Goal: Task Accomplishment & Management: Manage account settings

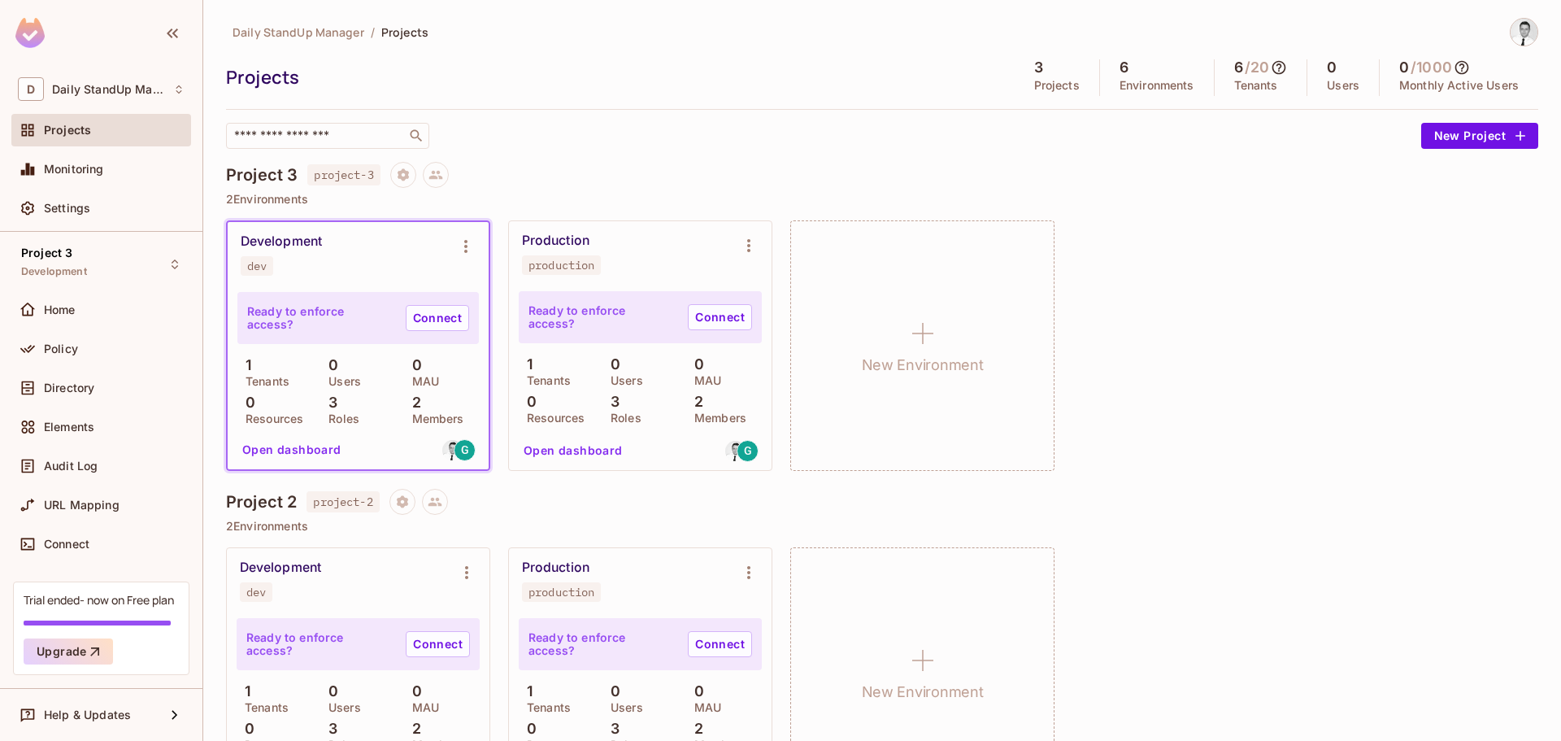
click at [674, 109] on div at bounding box center [882, 109] width 1312 height 1
click at [1149, 37] on div "Daily StandUp Manager / Projects" at bounding box center [882, 32] width 1312 height 28
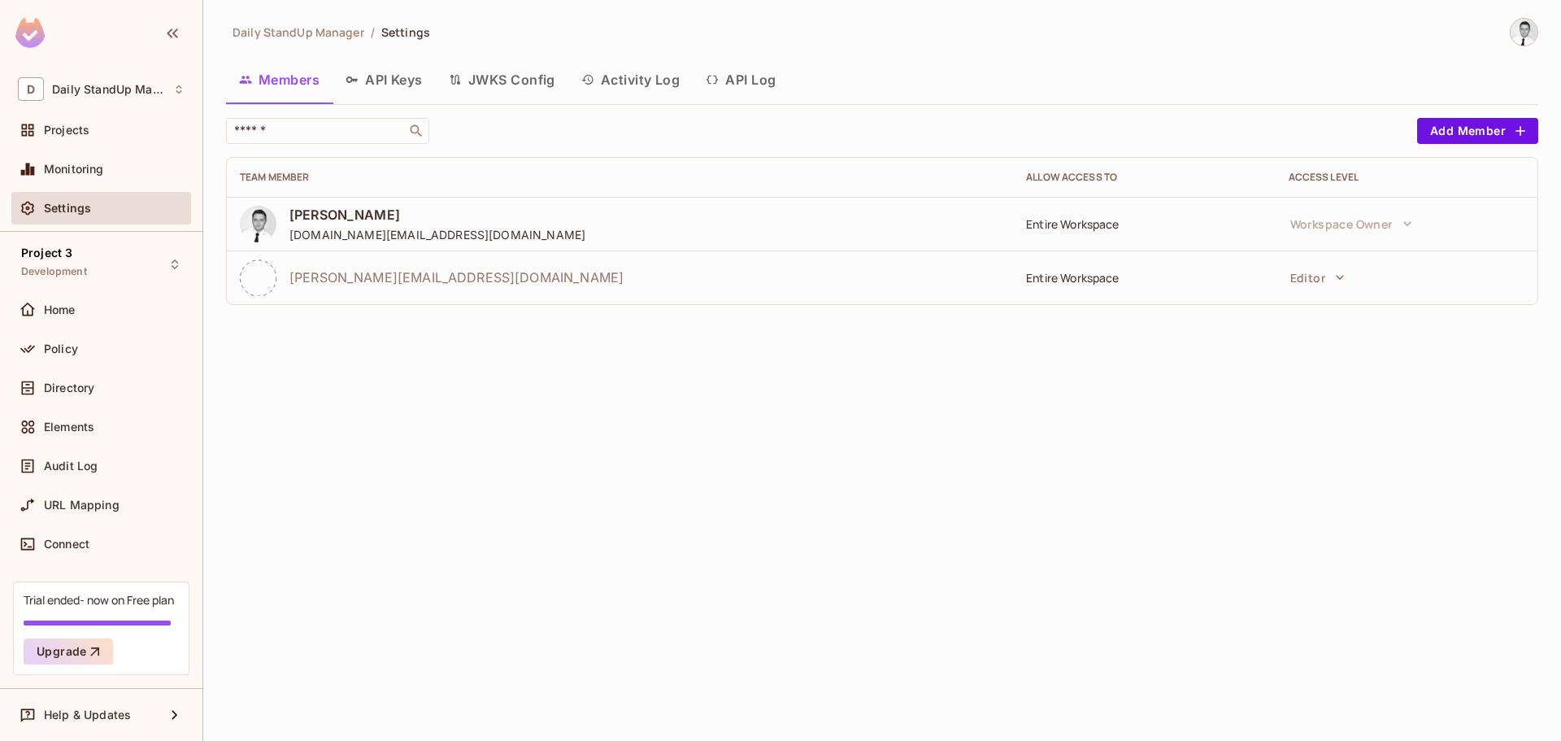
click at [1033, 225] on div "Entire Workspace" at bounding box center [1144, 223] width 236 height 15
drag, startPoint x: 1033, startPoint y: 225, endPoint x: 1096, endPoint y: 216, distance: 64.0
click at [1096, 216] on div "Entire Workspace" at bounding box center [1144, 223] width 236 height 15
copy div "Entire Workspace"
click at [1327, 278] on button "Editor" at bounding box center [1317, 277] width 71 height 33
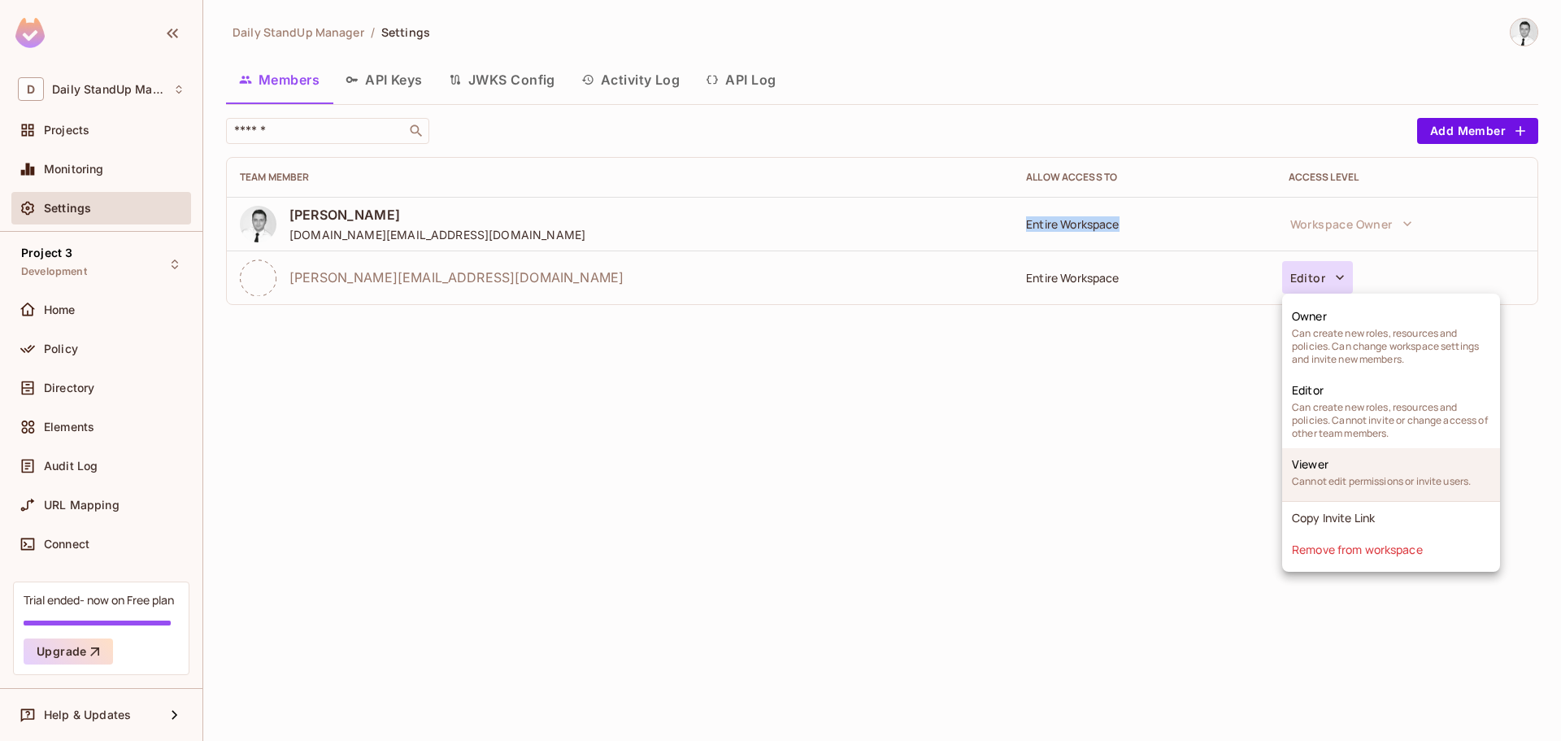
click at [1329, 459] on li "Viewer Cannot edit permissions or invite users." at bounding box center [1391, 474] width 218 height 53
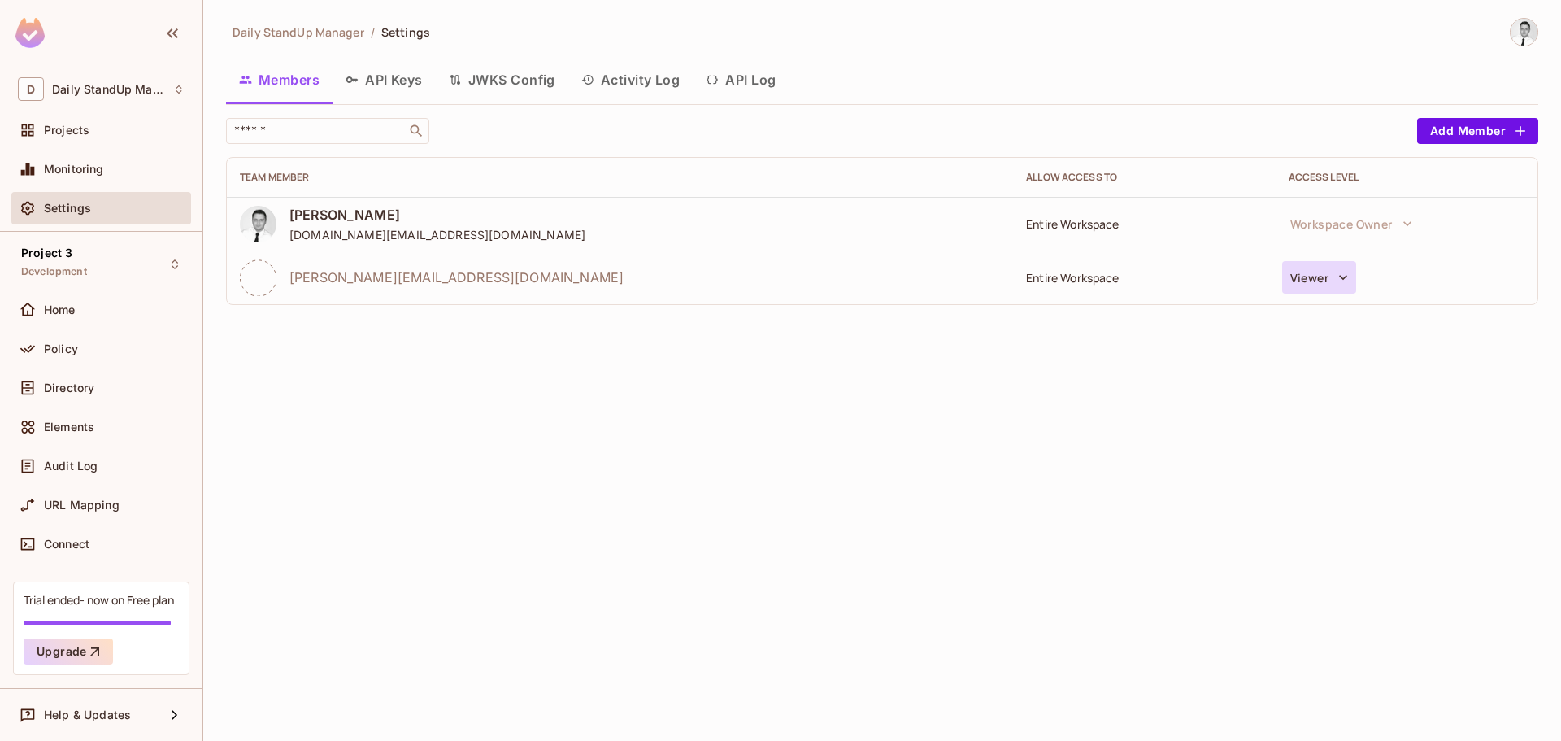
click at [1306, 280] on button "Viewer" at bounding box center [1319, 277] width 74 height 33
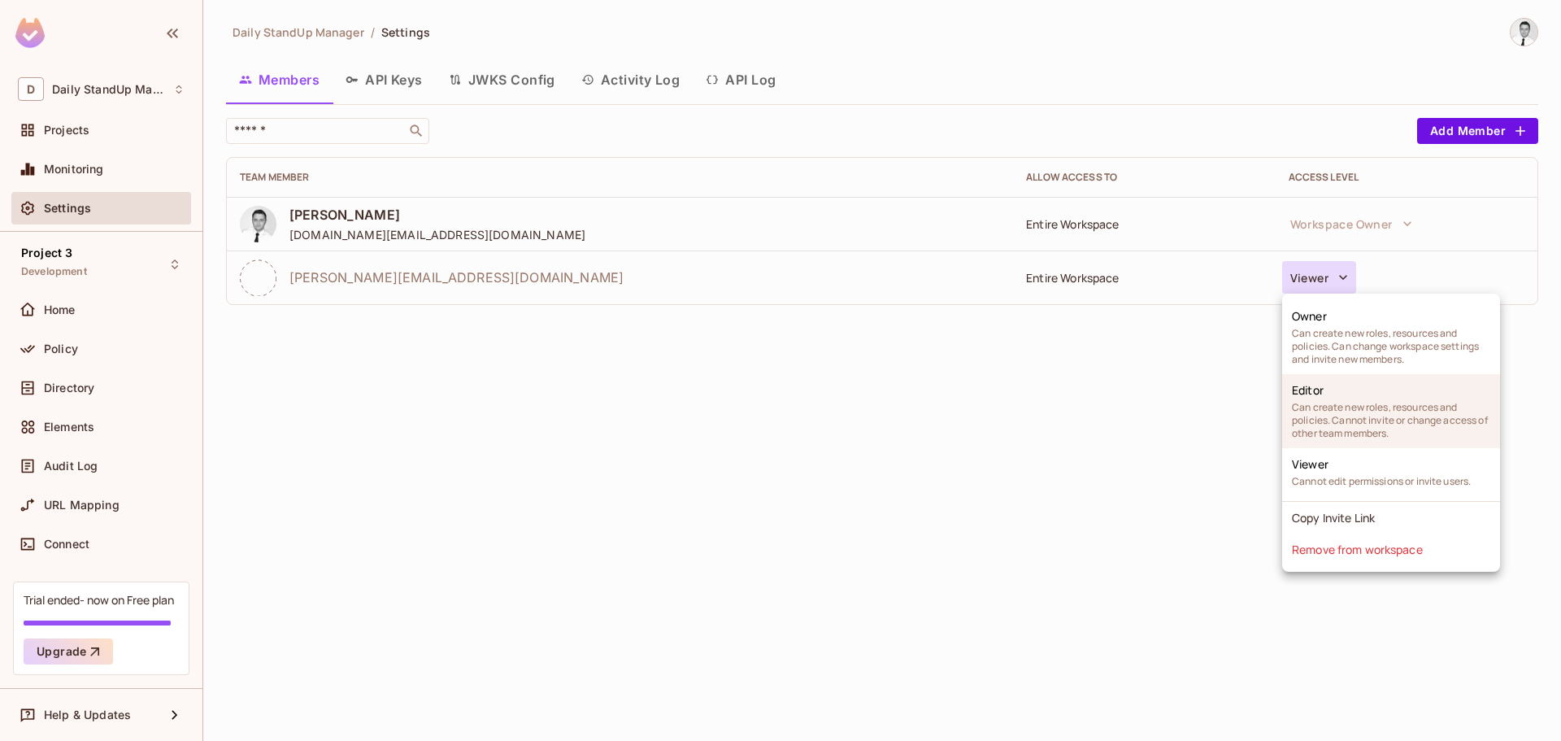
click at [1351, 389] on li "Editor Can create new roles, resources and policies. Cannot invite or change ac…" at bounding box center [1391, 411] width 218 height 74
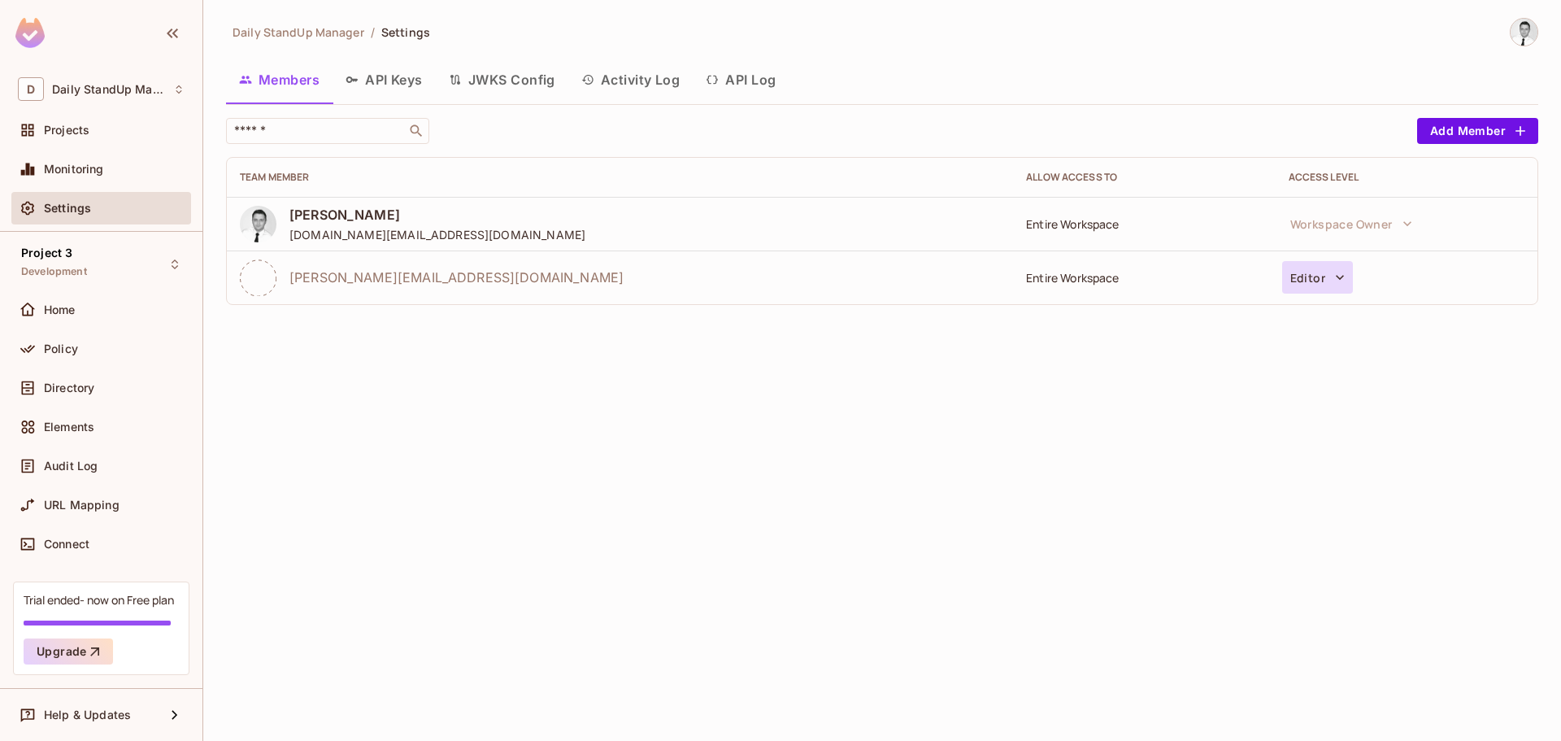
click at [1316, 289] on button "Editor" at bounding box center [1317, 277] width 71 height 33
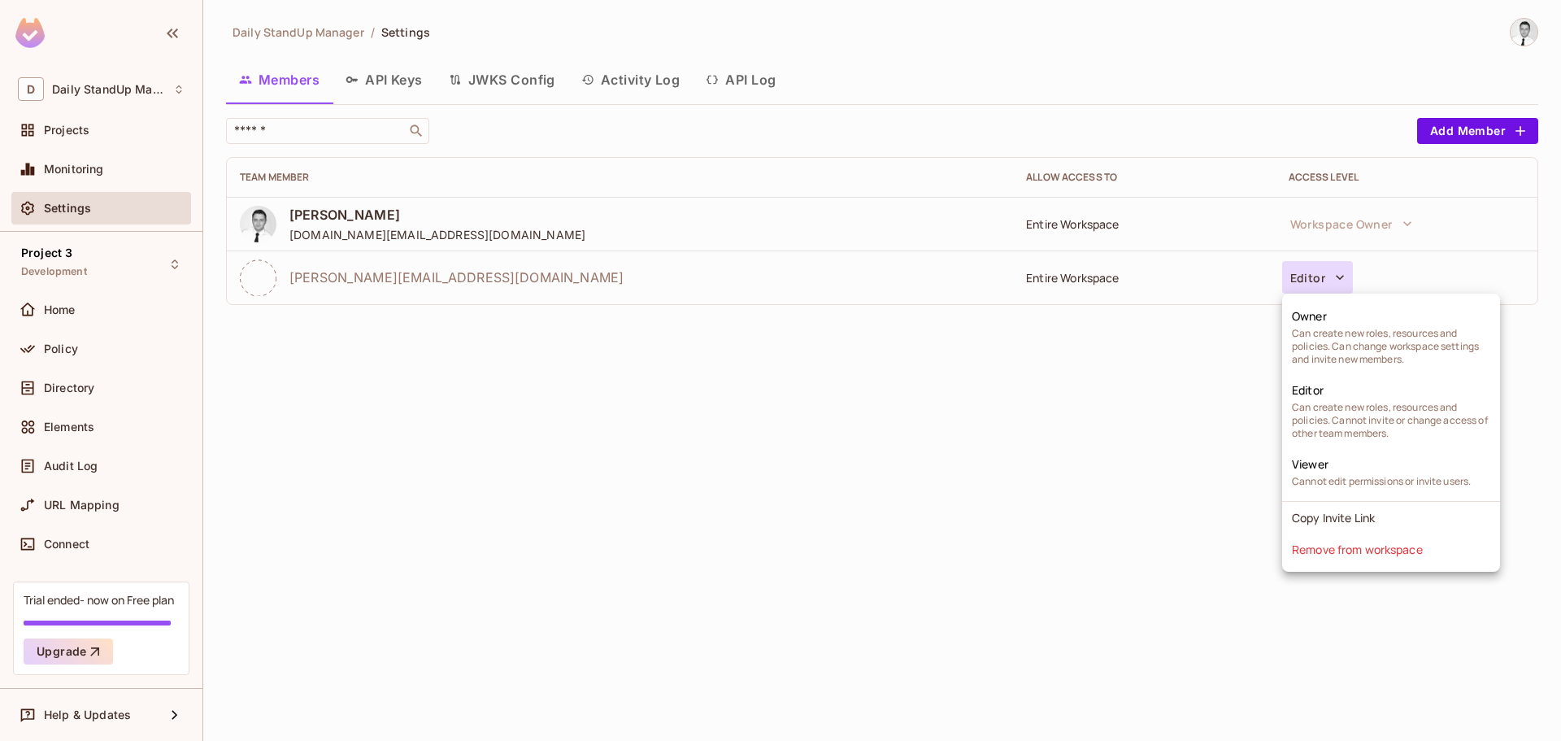
click at [1333, 223] on div at bounding box center [780, 370] width 1561 height 741
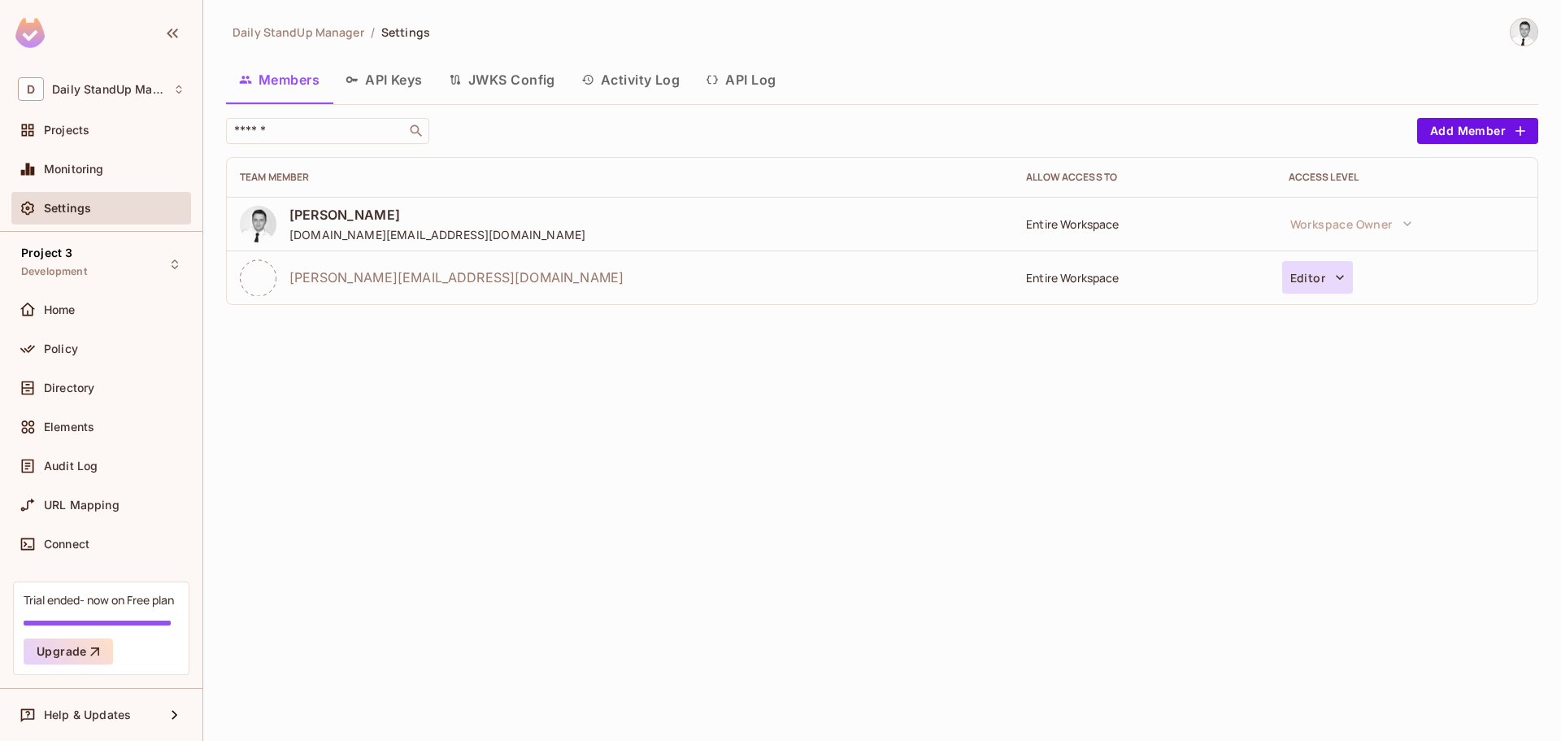
click at [1329, 273] on button "Editor" at bounding box center [1317, 277] width 71 height 33
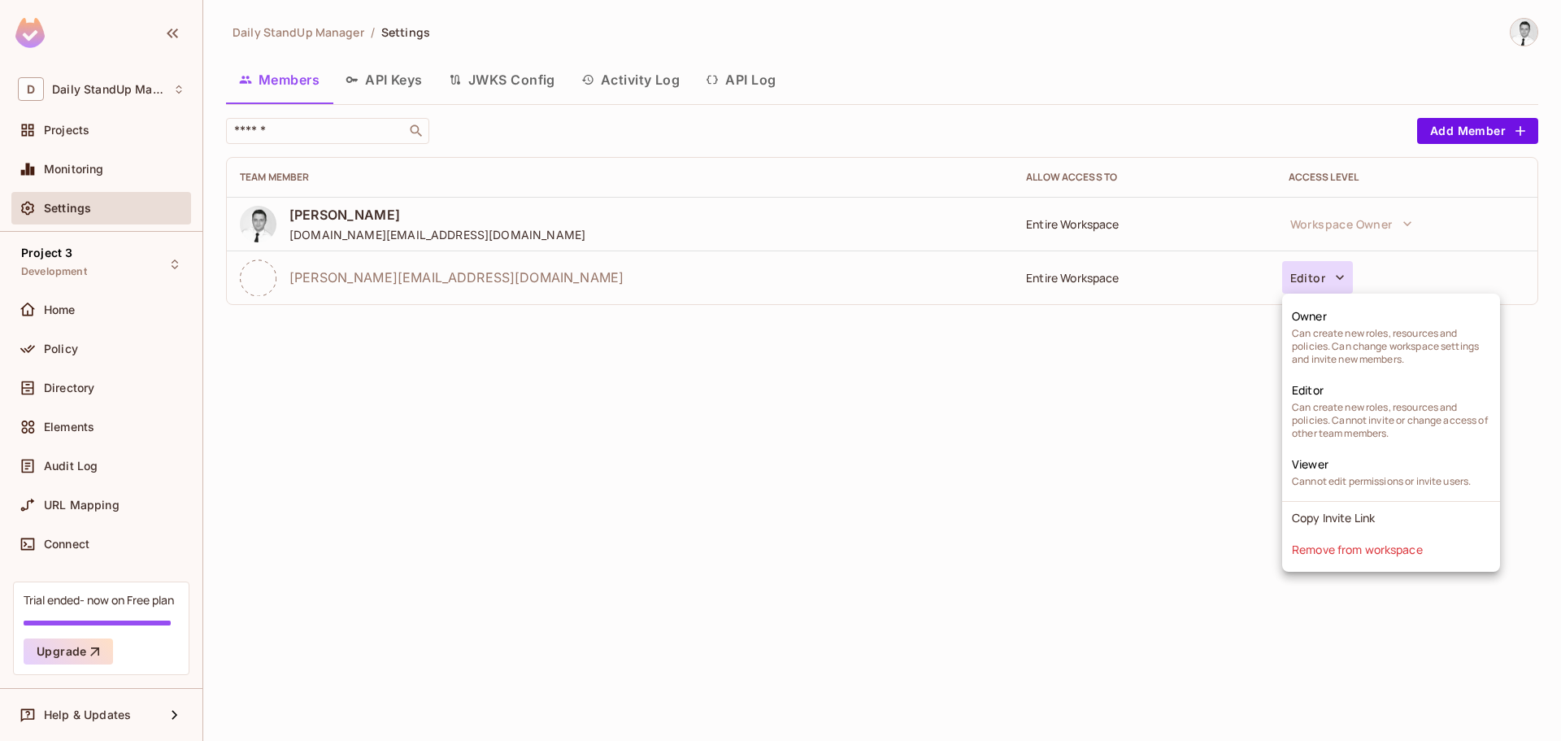
click at [806, 537] on div at bounding box center [780, 370] width 1561 height 741
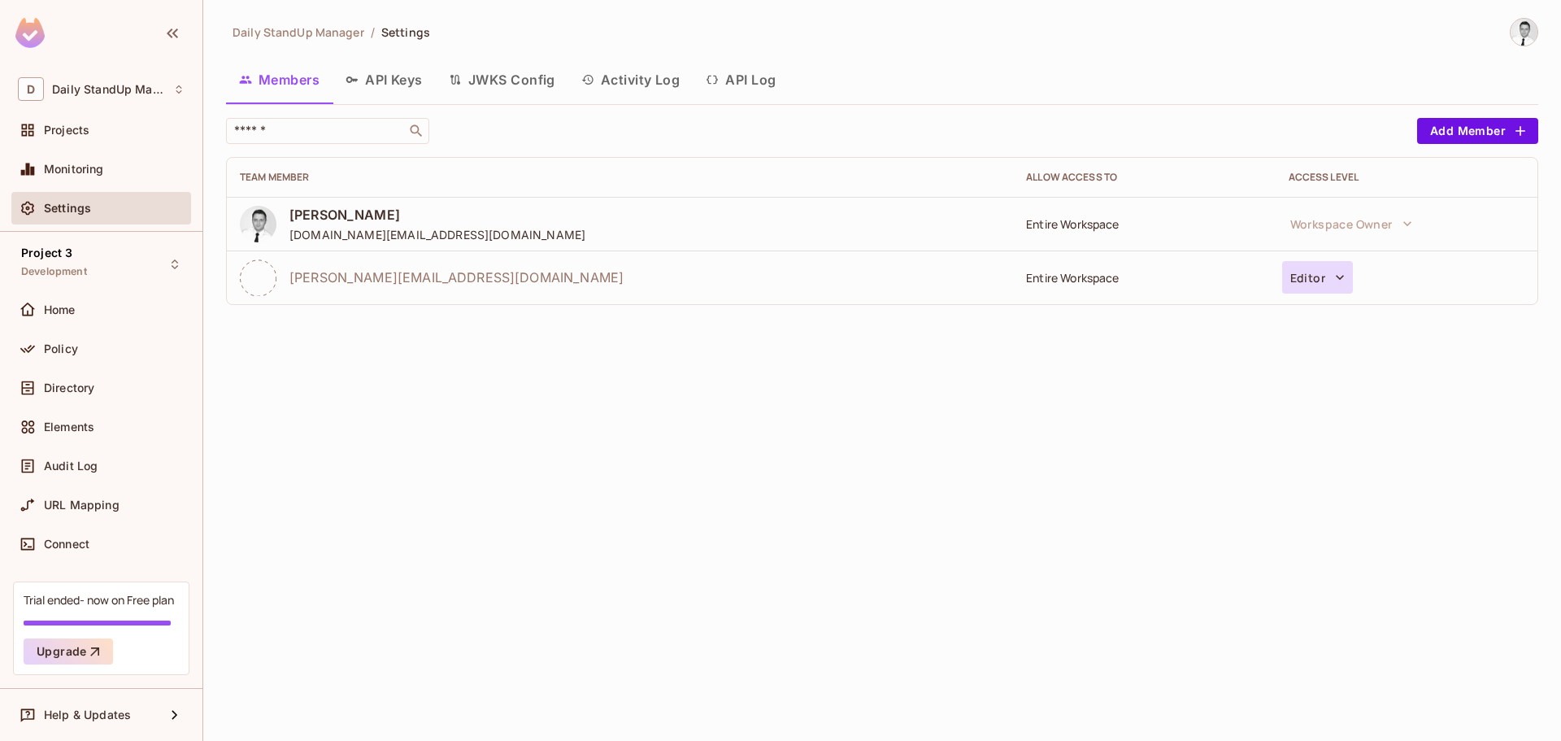
click at [1295, 269] on button "Editor" at bounding box center [1317, 277] width 71 height 33
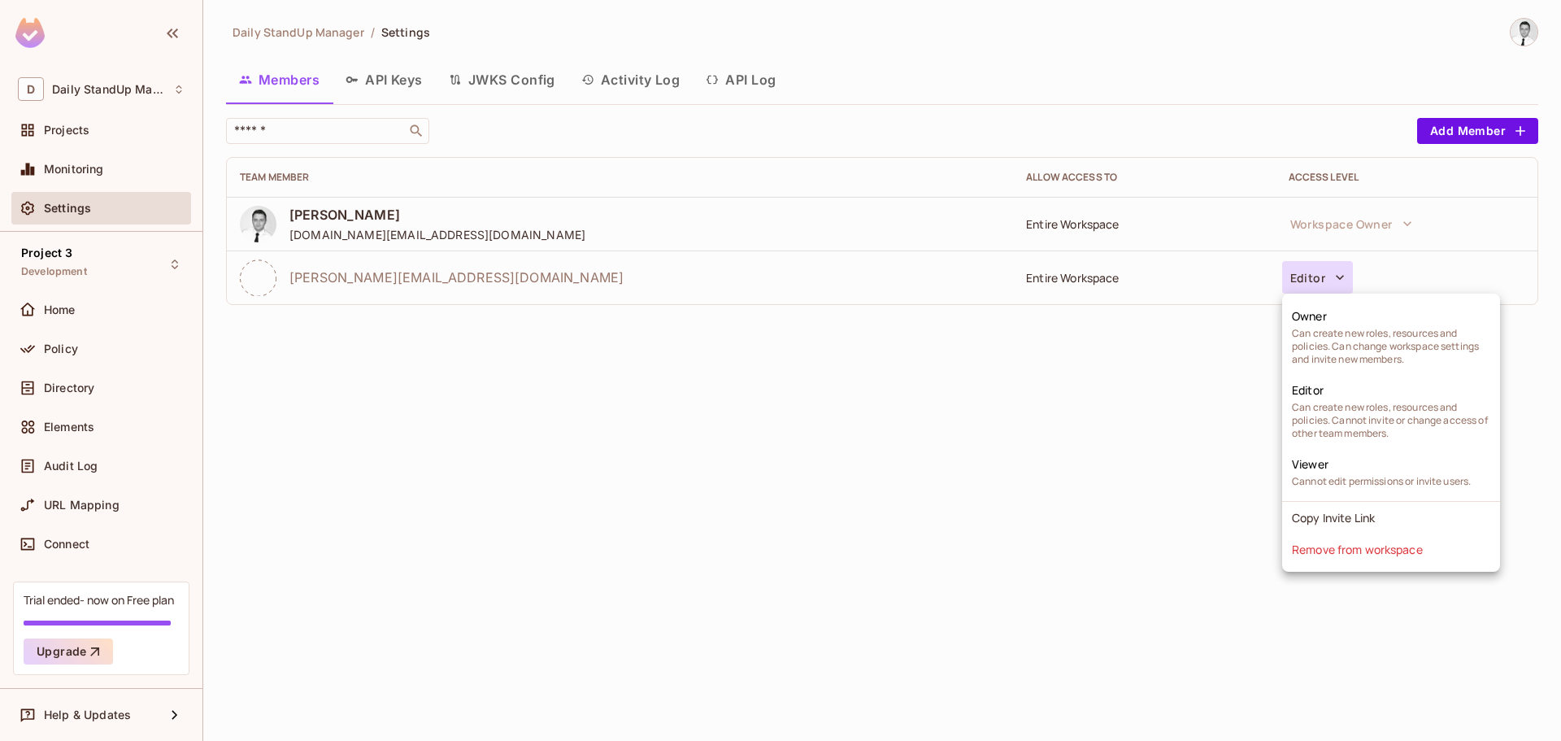
click at [1437, 236] on div at bounding box center [780, 370] width 1561 height 741
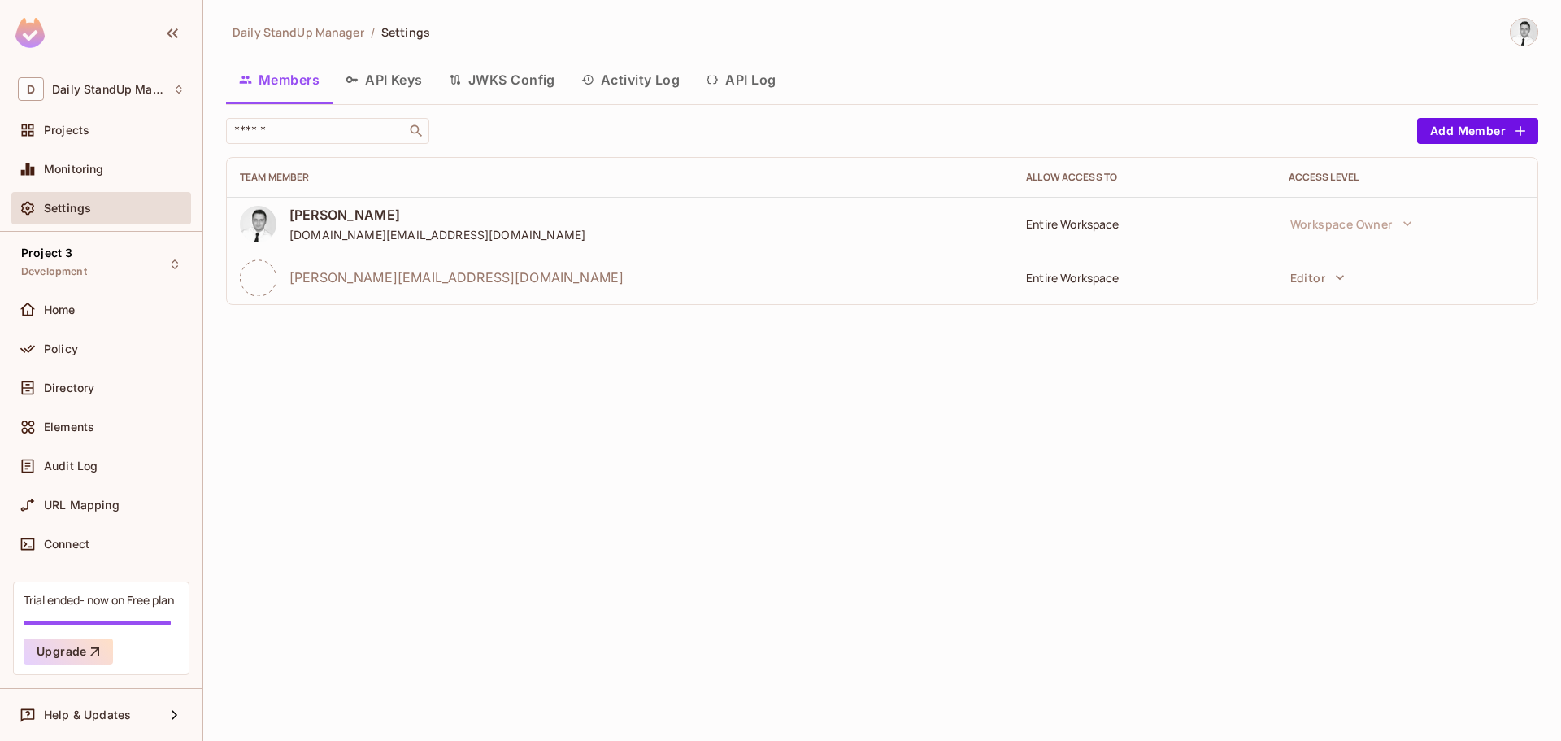
click at [979, 354] on div "Daily StandUp Manager / Settings Members API Keys JWKS Config Activity Log API …" at bounding box center [882, 370] width 1358 height 741
